Goal: Task Accomplishment & Management: Use online tool/utility

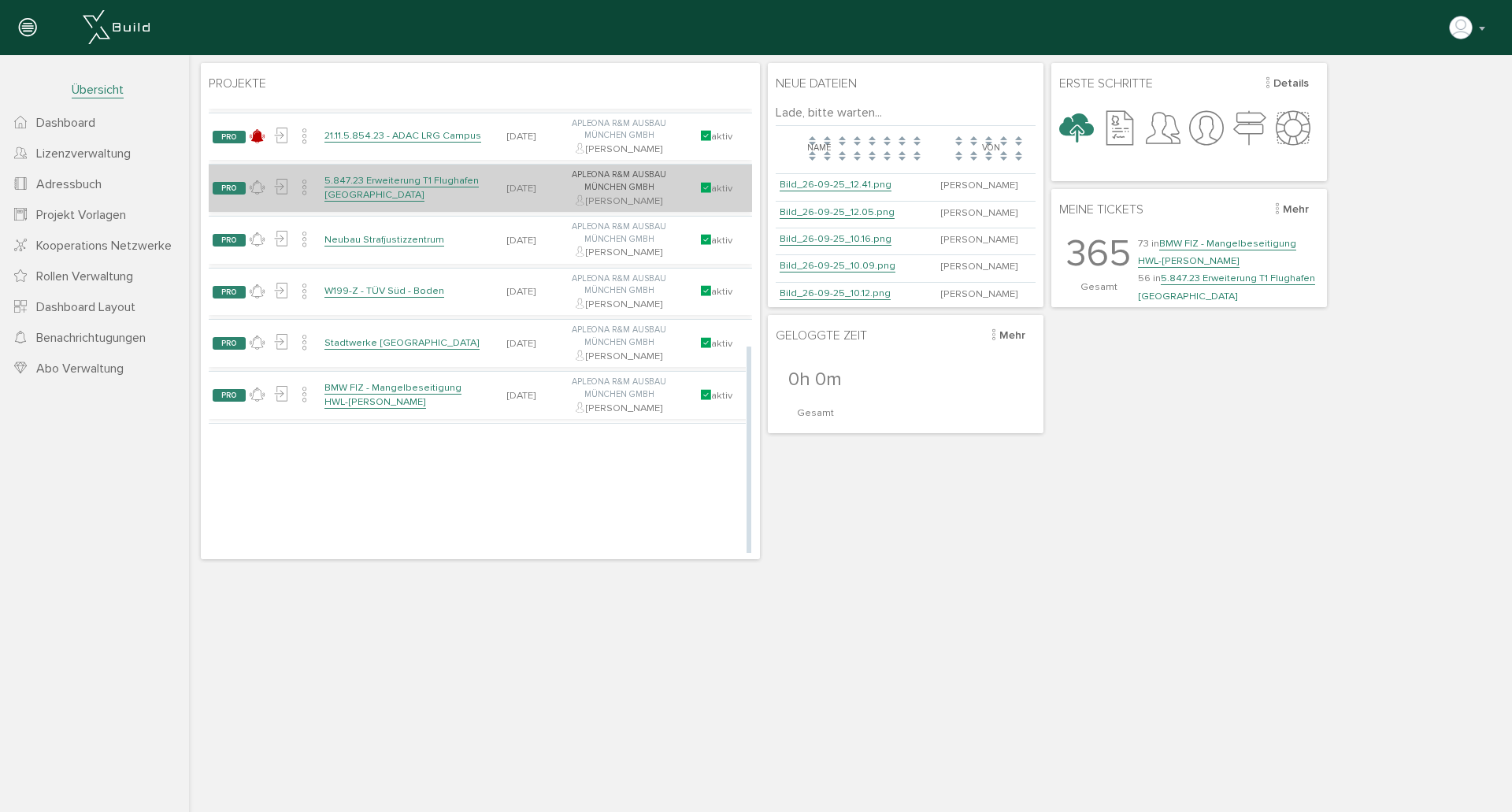
click at [424, 180] on link "5.847.23 Erweiterung T1 Flughafen [GEOGRAPHIC_DATA]" at bounding box center [401, 188] width 155 height 27
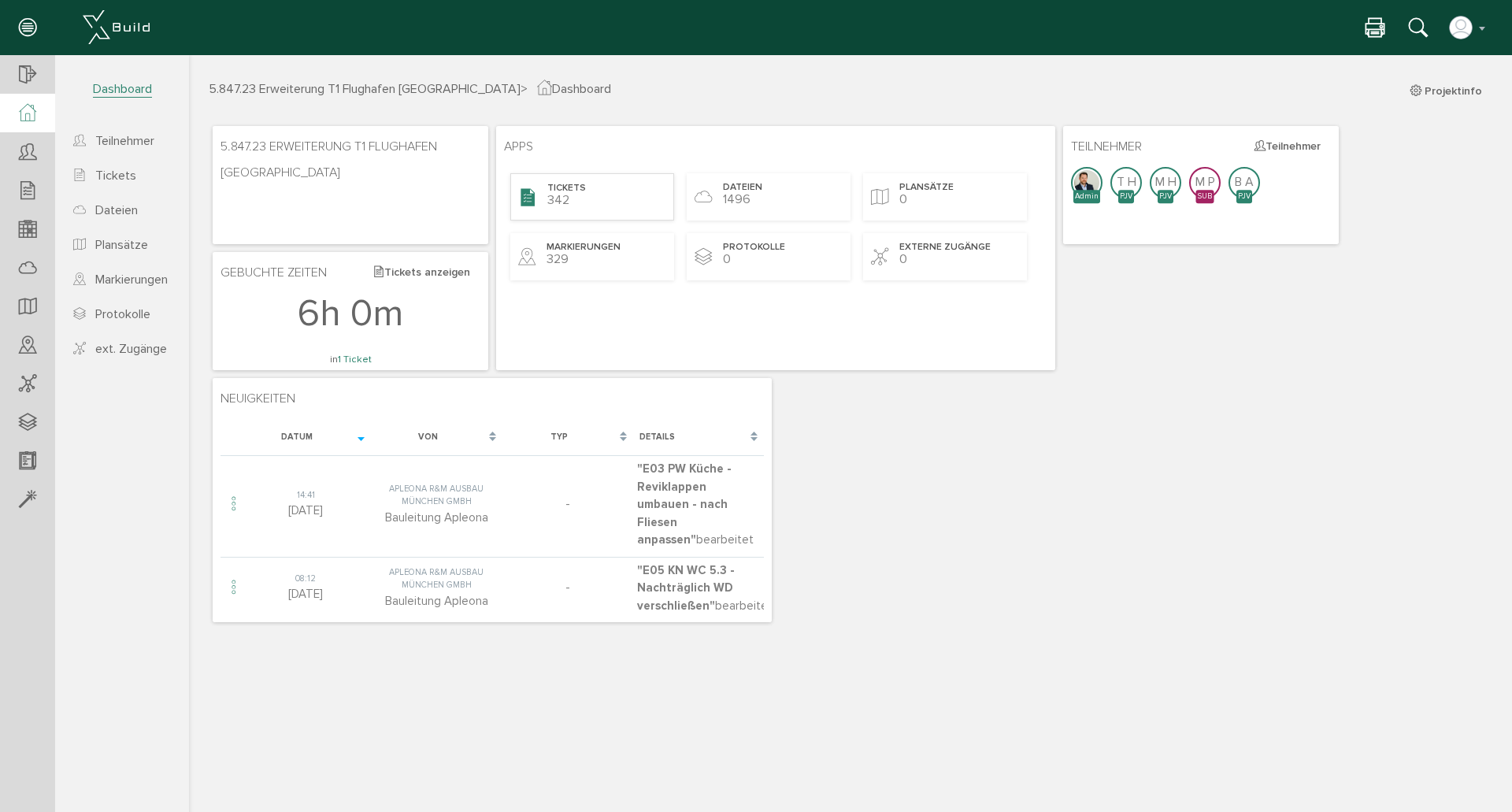
click at [561, 203] on span "342" at bounding box center [558, 200] width 22 height 16
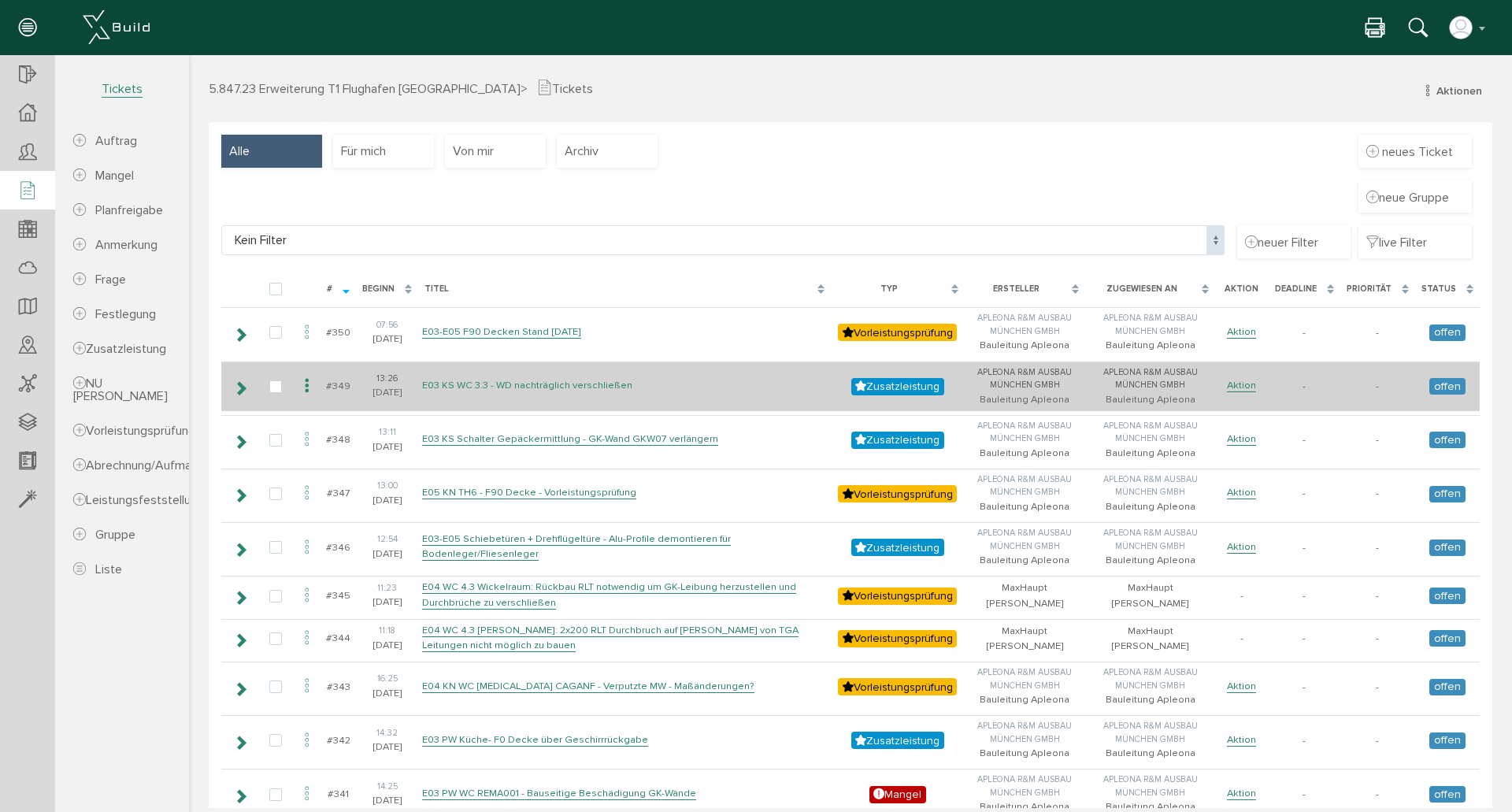
click at [578, 382] on link "E03 KS WC 3.3 - WD nachträglich verschließen" at bounding box center [527, 385] width 210 height 13
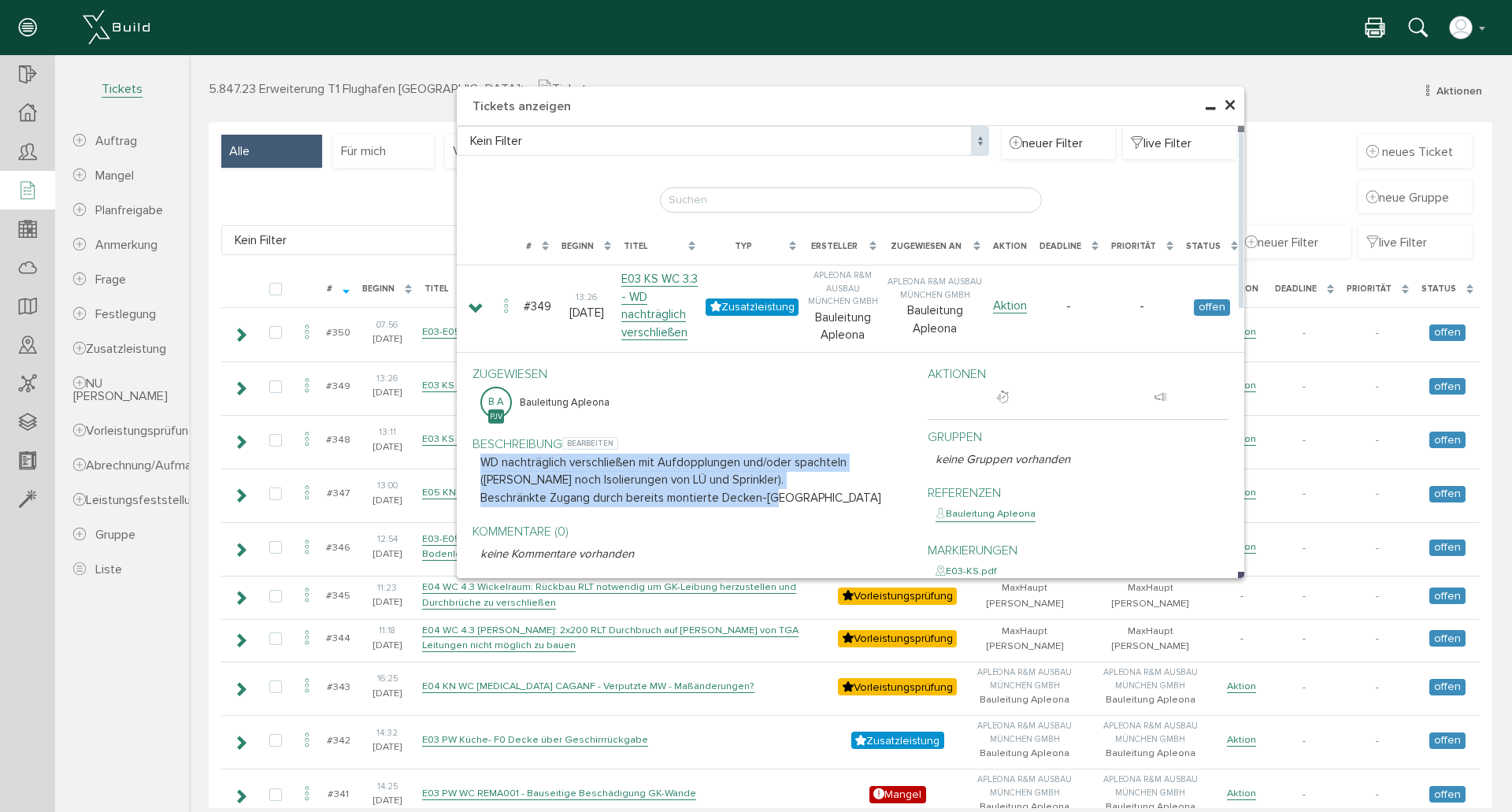
drag, startPoint x: 476, startPoint y: 460, endPoint x: 800, endPoint y: 499, distance: 326.3
click at [800, 499] on div "Beschreibung bearbeiten WD nachträglich verschließen mit Aufdopplungen und/oder…" at bounding box center [688, 471] width 431 height 88
copy div "WD nachträglich verschließen mit Aufdopplungen und/oder spachteln ([PERSON_NAME…"
click at [766, 494] on p "Beschränkte Zugang durch bereits montierte Decken-[GEOGRAPHIC_DATA]" at bounding box center [691, 498] width 424 height 18
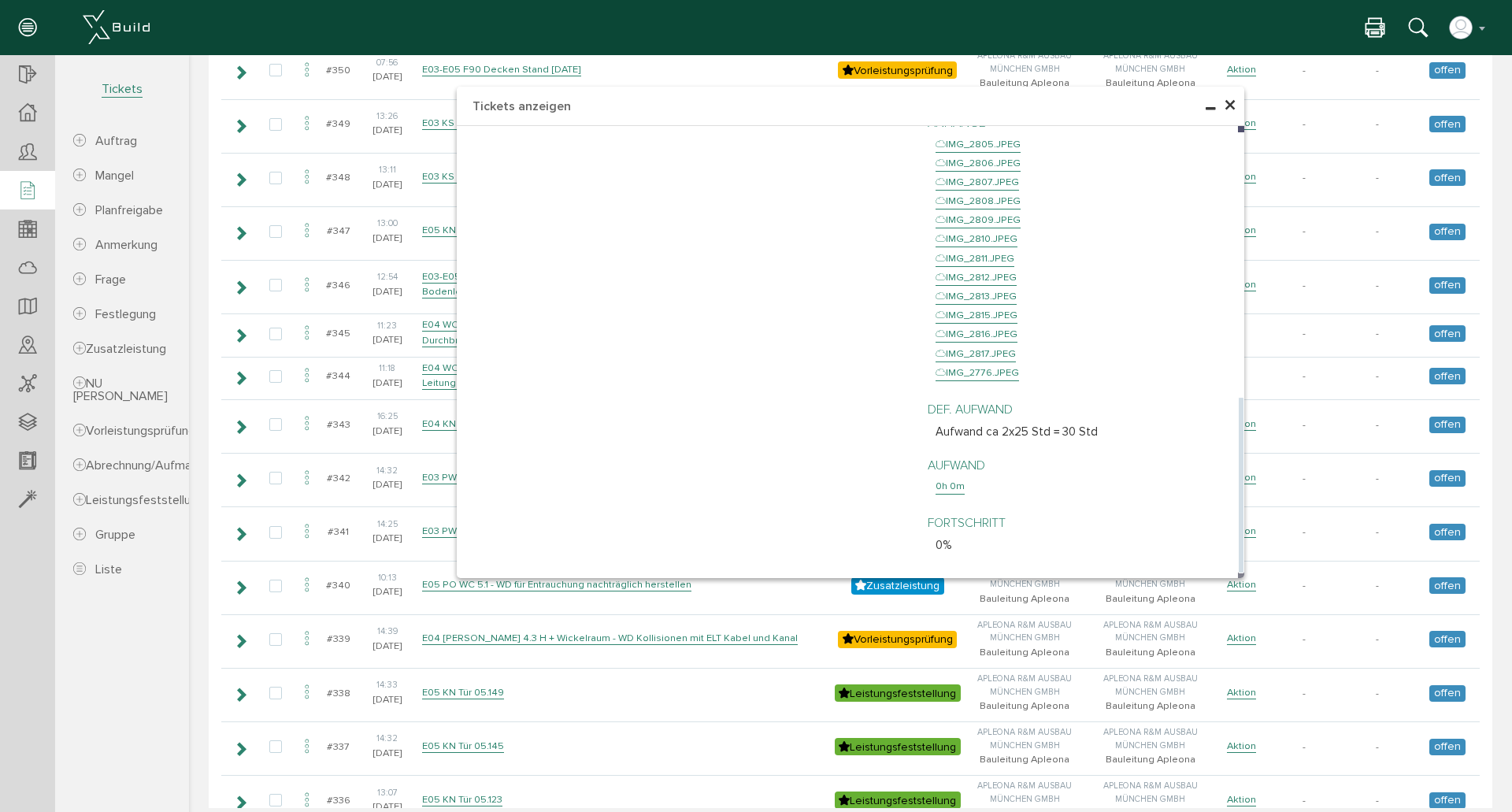
scroll to position [420, 0]
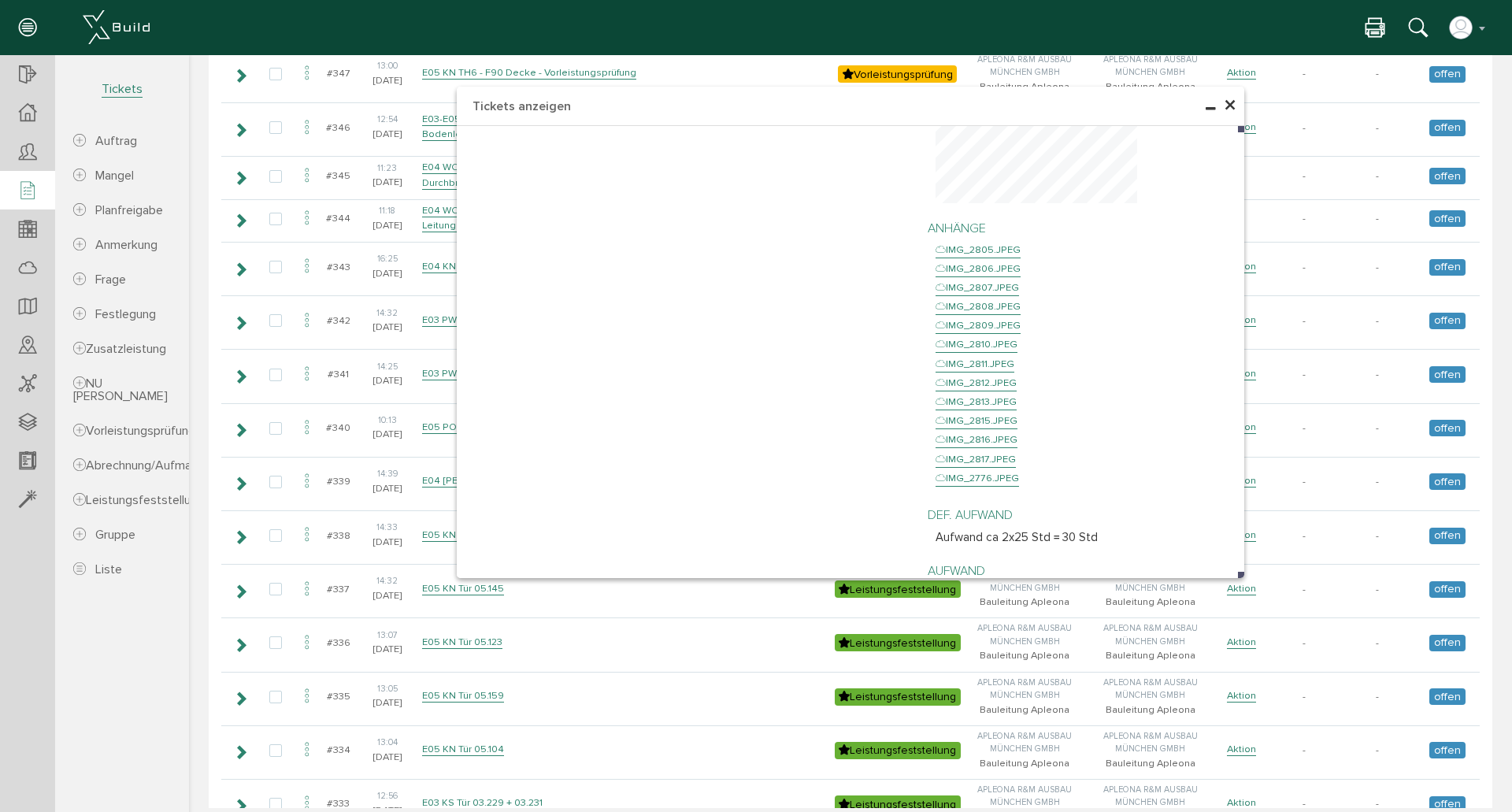
click at [1226, 104] on span "×" at bounding box center [1230, 105] width 12 height 31
